Goal: Task Accomplishment & Management: Complete application form

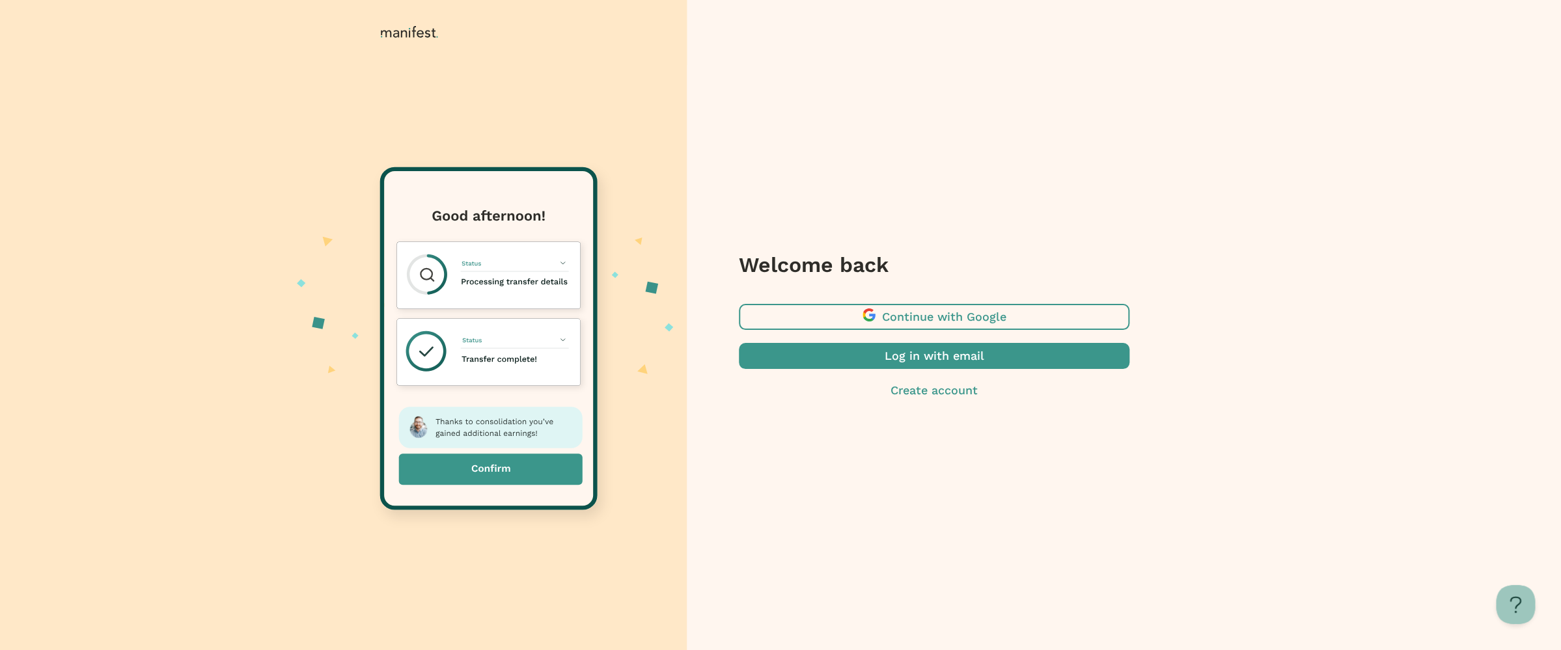
click at [915, 355] on span "button" at bounding box center [934, 356] width 391 height 26
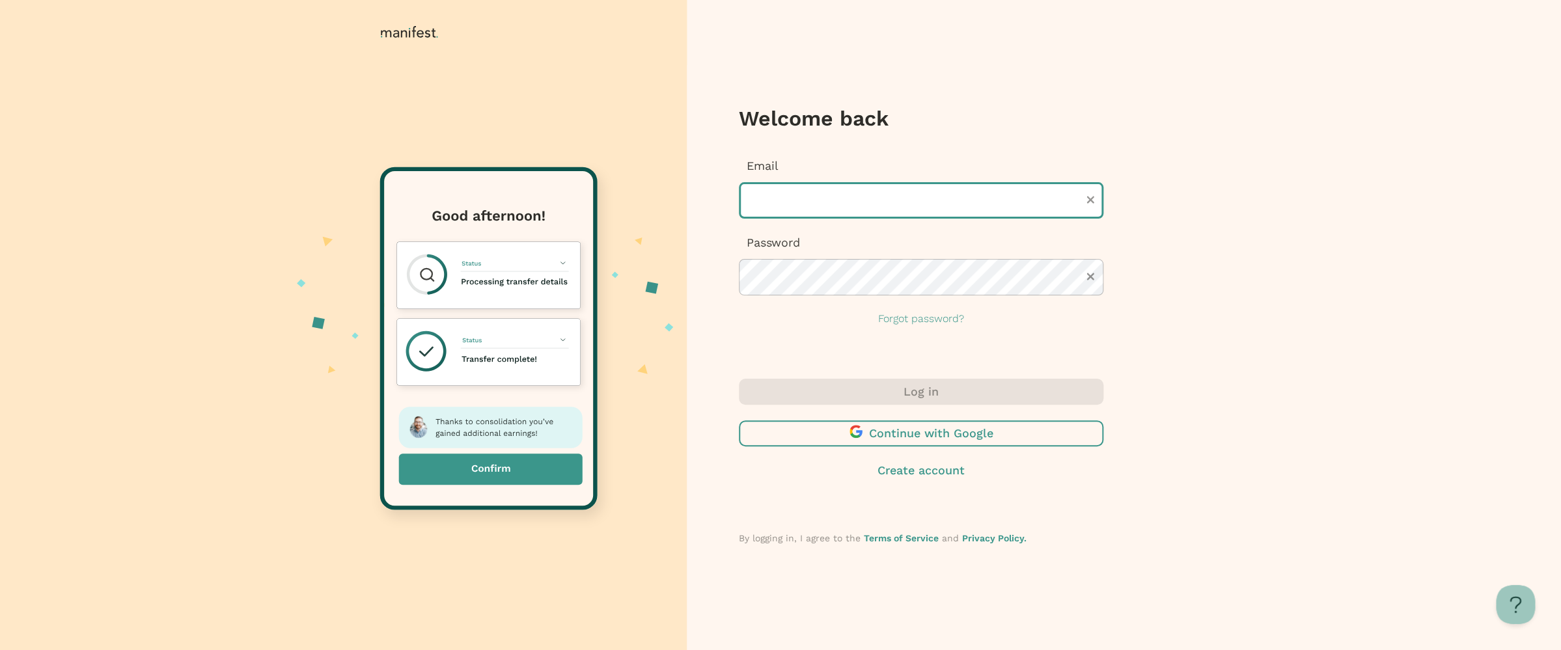
click at [790, 200] on input "text" at bounding box center [921, 200] width 365 height 36
type input "*"
type input "**********"
click at [767, 305] on div "**********" at bounding box center [921, 242] width 365 height 169
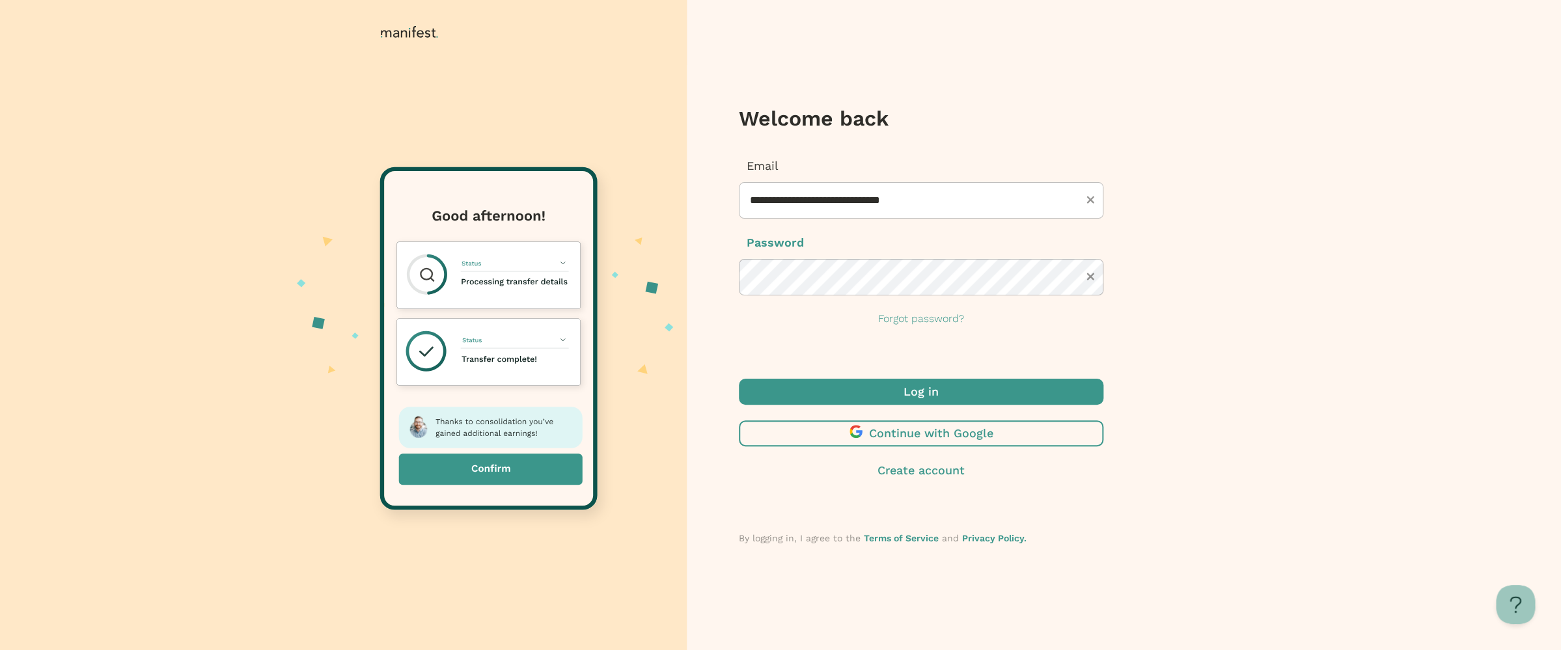
click at [904, 381] on span "submit" at bounding box center [921, 392] width 365 height 26
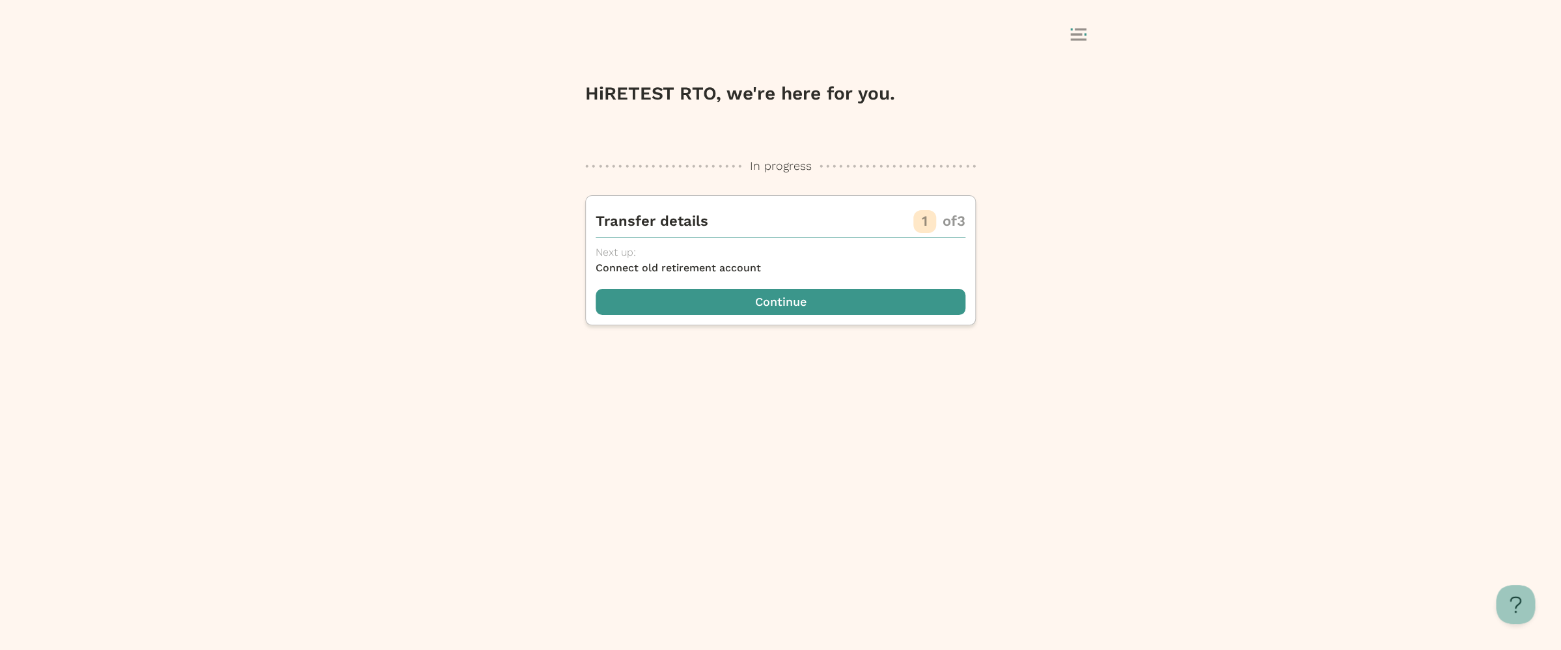
click at [777, 314] on span "button" at bounding box center [781, 302] width 370 height 26
click at [790, 306] on div "Hi RETEST RTO , we're here for you. In progress In progress Transfer details 1 …" at bounding box center [780, 360] width 391 height 579
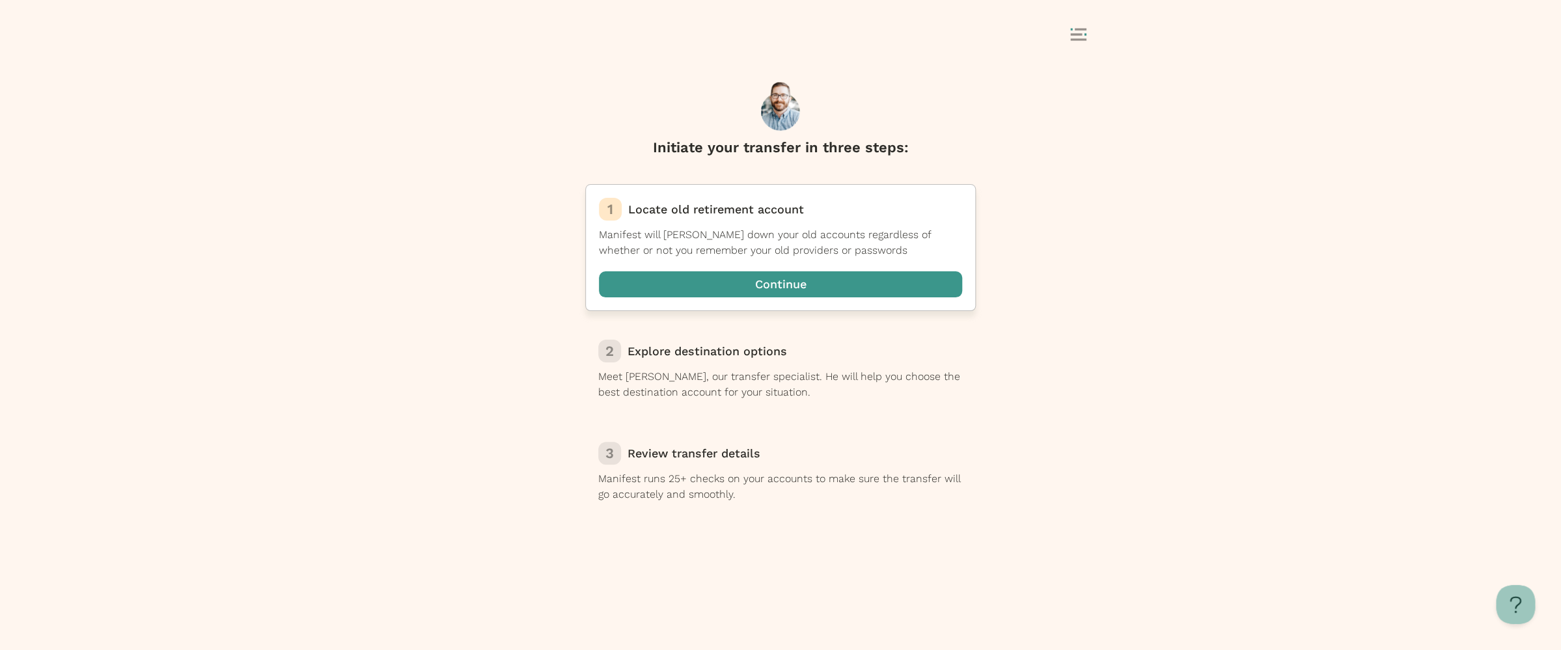
click at [751, 286] on span "button" at bounding box center [780, 284] width 363 height 26
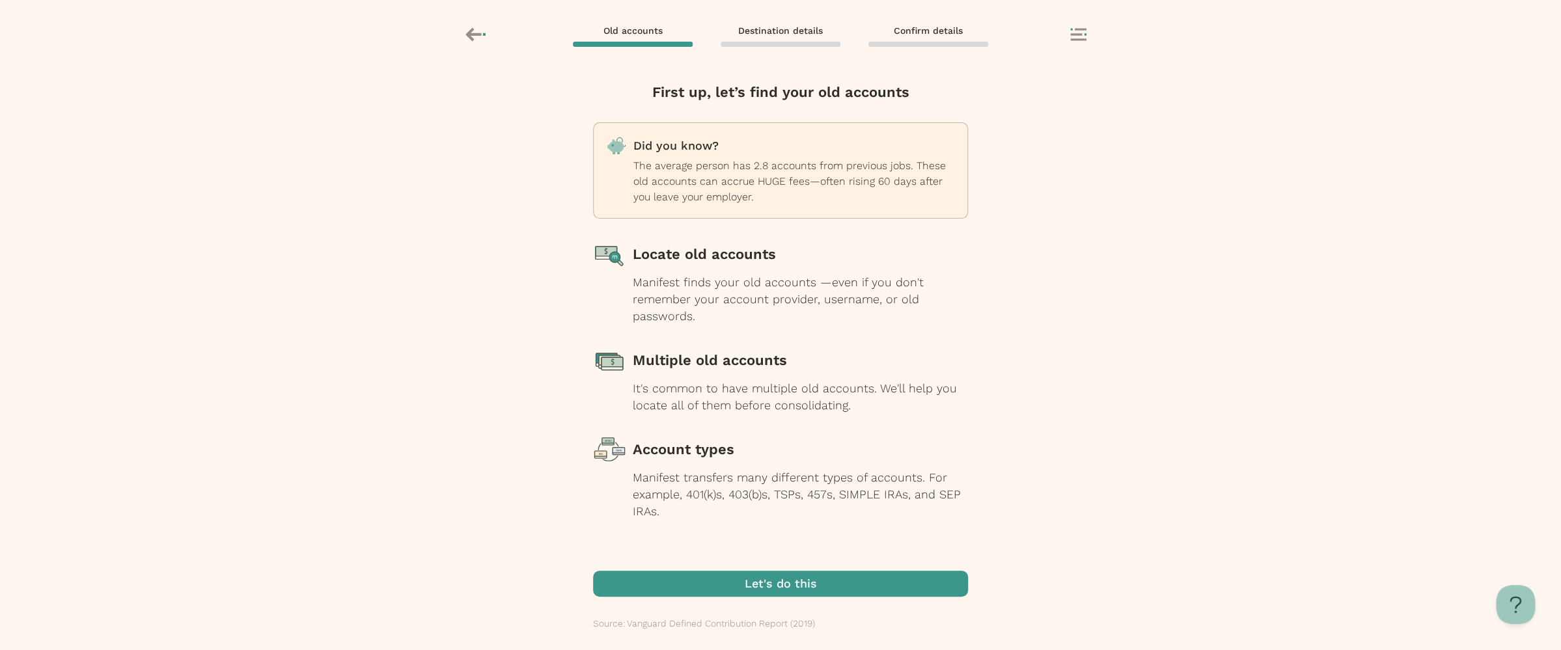
click at [830, 585] on span "button" at bounding box center [780, 584] width 375 height 26
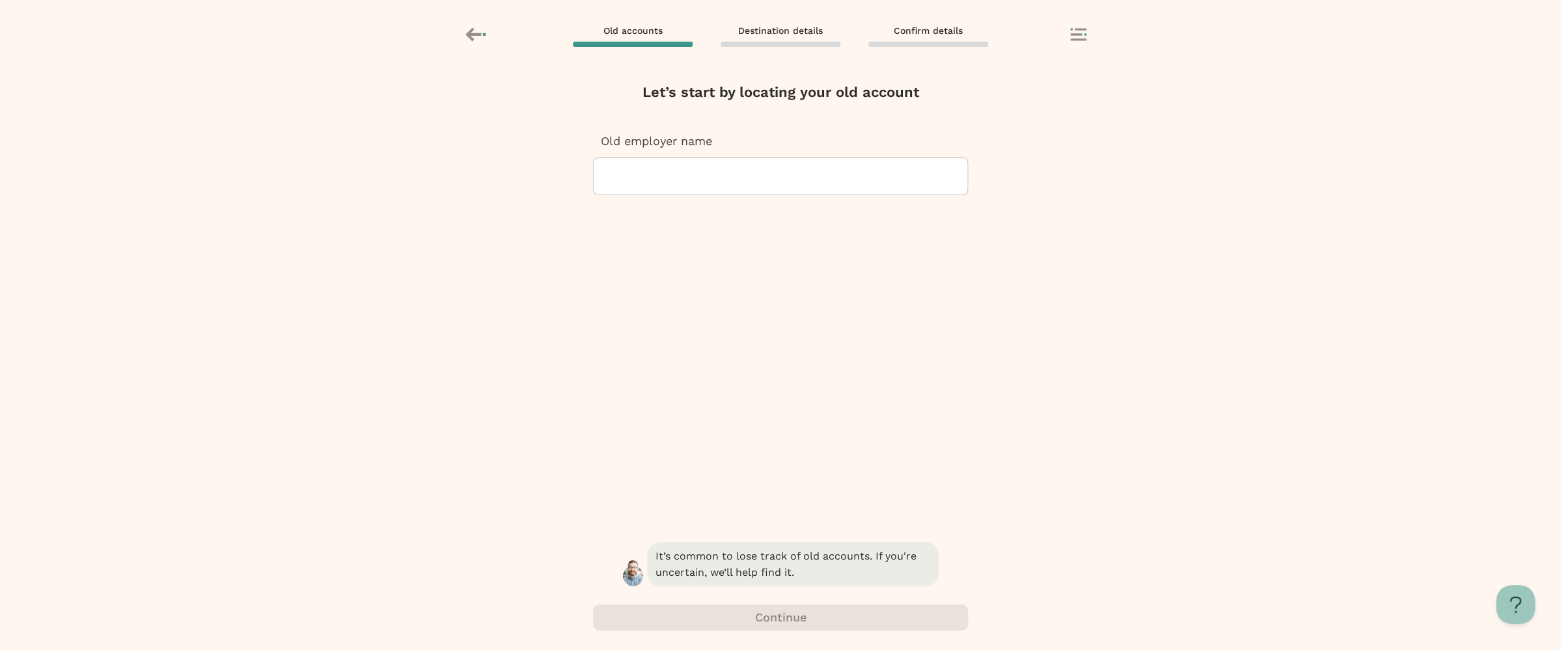
click at [671, 163] on div at bounding box center [780, 176] width 353 height 36
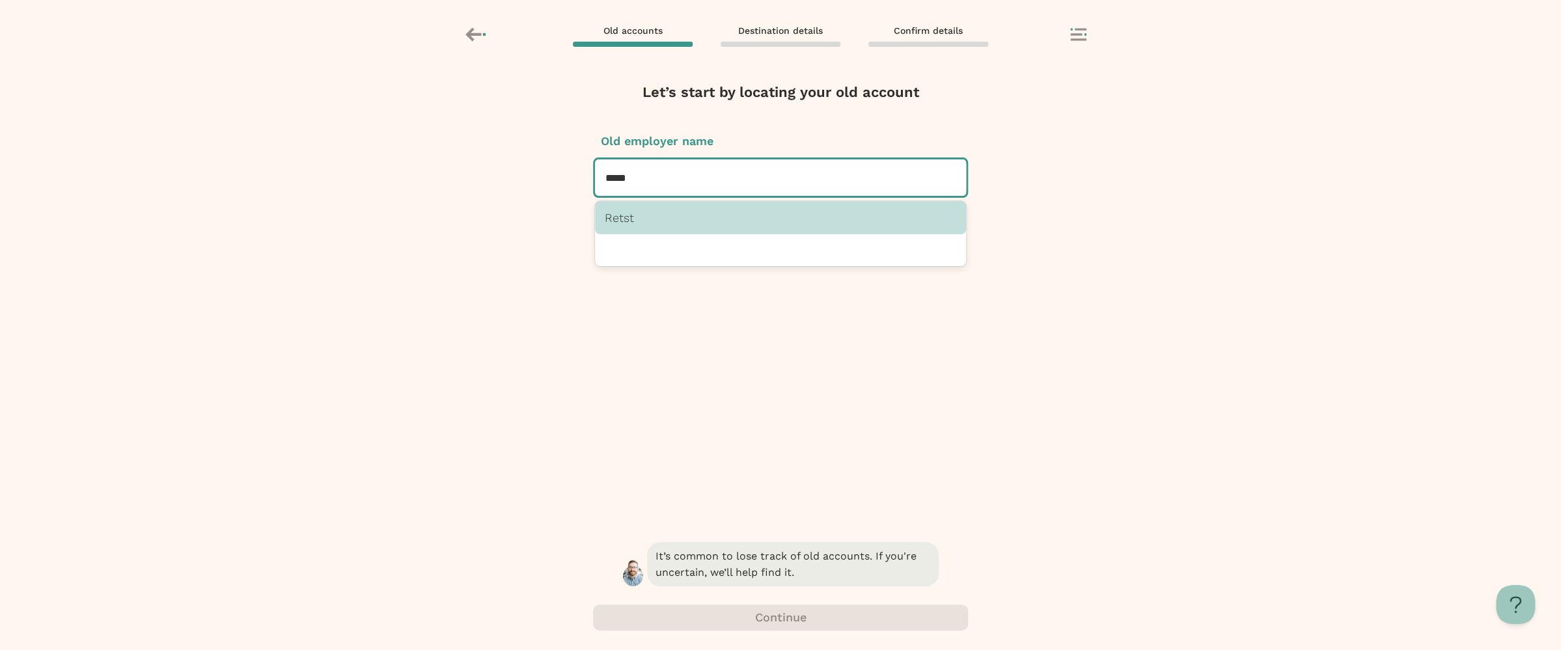
click at [739, 218] on p "Retst" at bounding box center [781, 218] width 352 height 14
type input "*****"
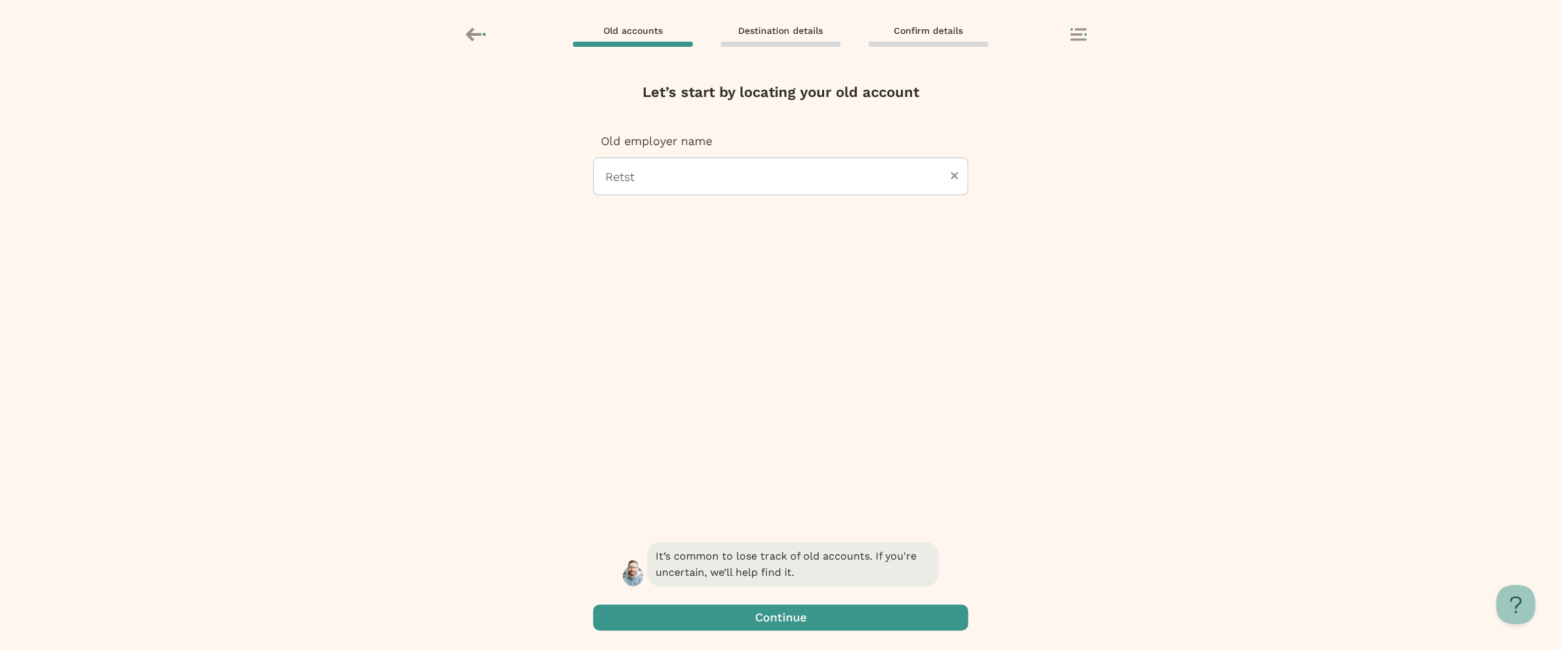
click at [814, 615] on span "button" at bounding box center [780, 618] width 375 height 26
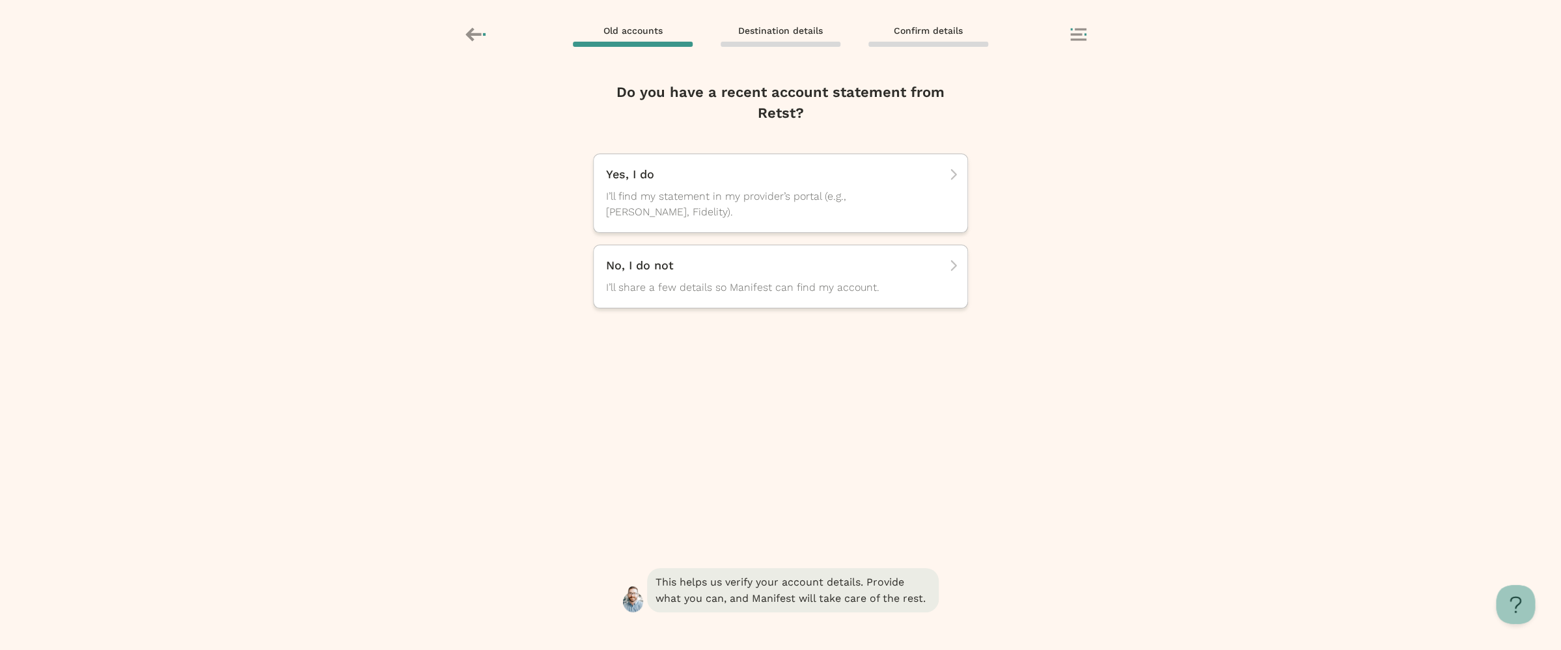
click at [716, 383] on div "Do you have a recent account statement from Retst? Yes, I do I’ll find my state…" at bounding box center [780, 324] width 375 height 484
click at [745, 211] on span "I’ll find my statement in my provider’s portal (e.g., [PERSON_NAME], Fidelity)." at bounding box center [768, 204] width 325 height 31
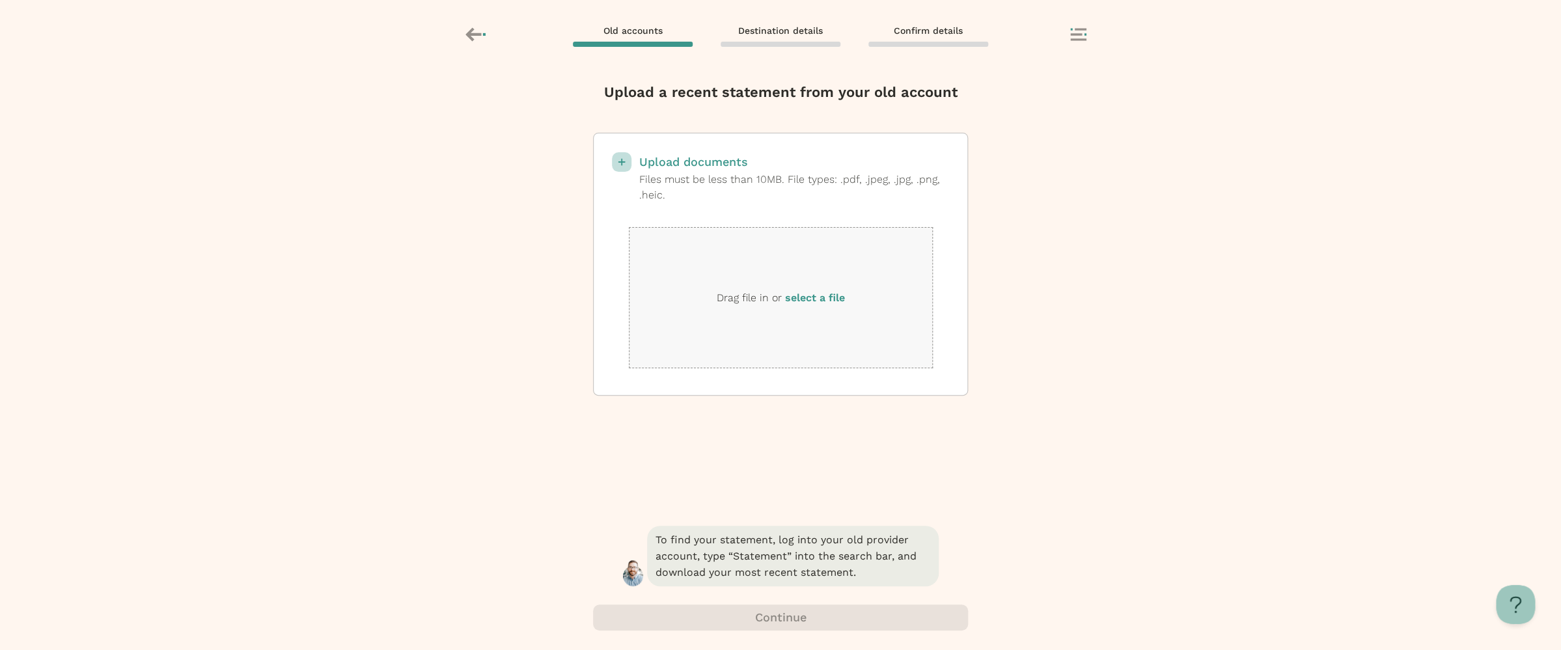
click at [799, 299] on label "select a file" at bounding box center [815, 298] width 60 height 12
click at [0, 0] on input "select a file" at bounding box center [0, 0] width 0 height 0
